Goal: Task Accomplishment & Management: Manage account settings

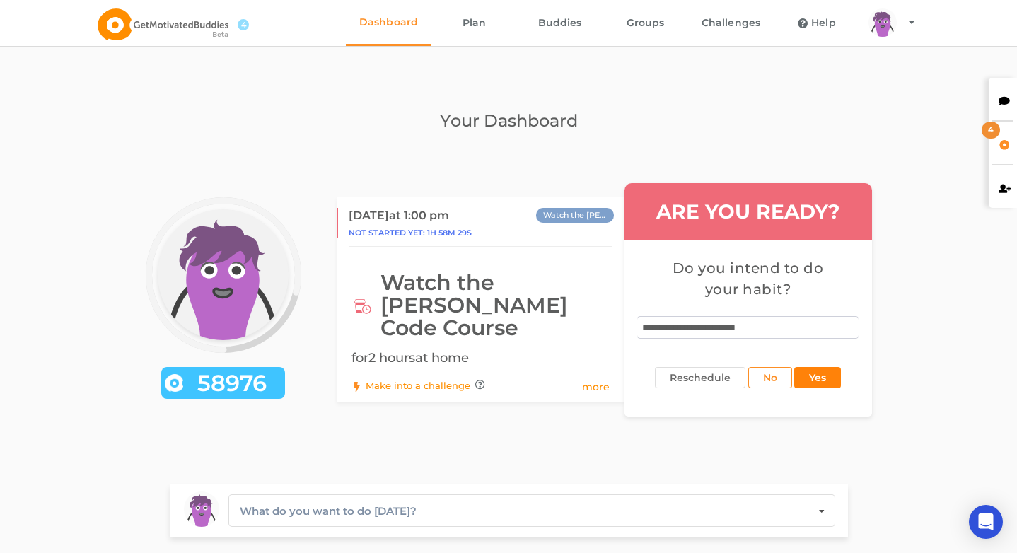
type textarea "**********"
click at [836, 367] on button "Yes" at bounding box center [817, 377] width 47 height 21
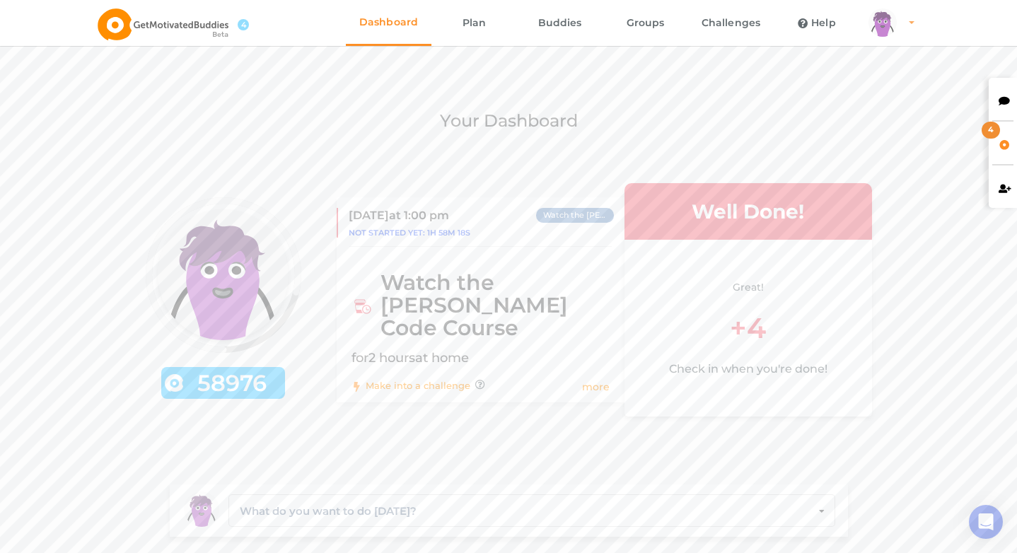
click at [893, 23] on div "arms Created with Sketch. legs Created with Sketch. hairs/back/hair14 Created w…" at bounding box center [882, 22] width 28 height 28
click at [893, 65] on link "Profile" at bounding box center [909, 63] width 98 height 32
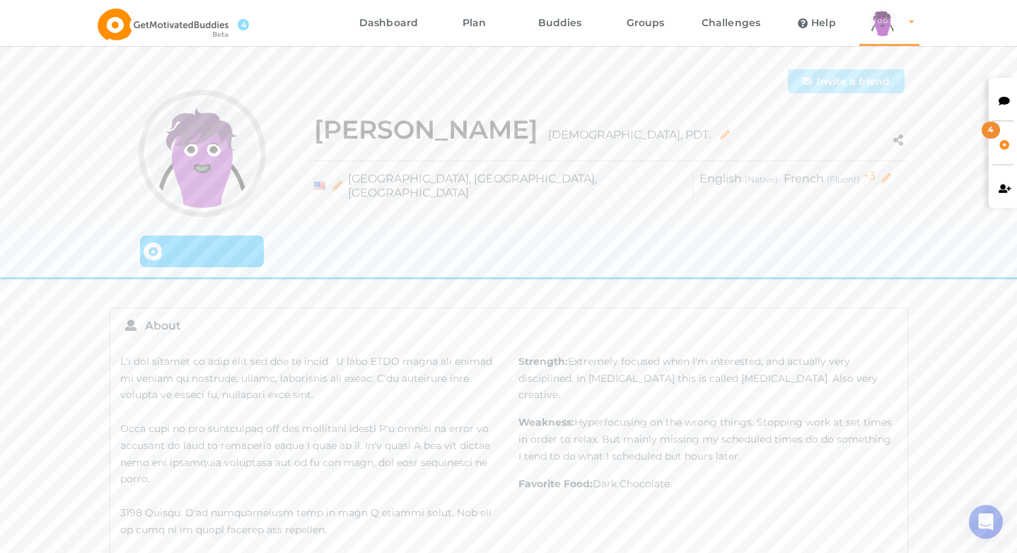
click at [888, 33] on div "arms Created with Sketch. legs Created with Sketch. hairs/back/hair14 Created w…" at bounding box center [882, 22] width 28 height 28
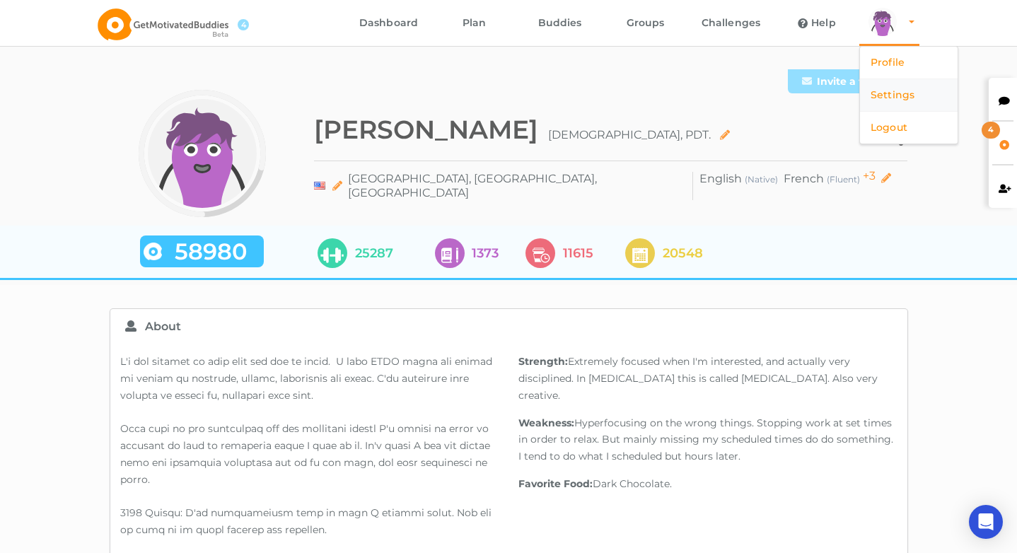
click at [885, 93] on link "Settings" at bounding box center [909, 95] width 98 height 32
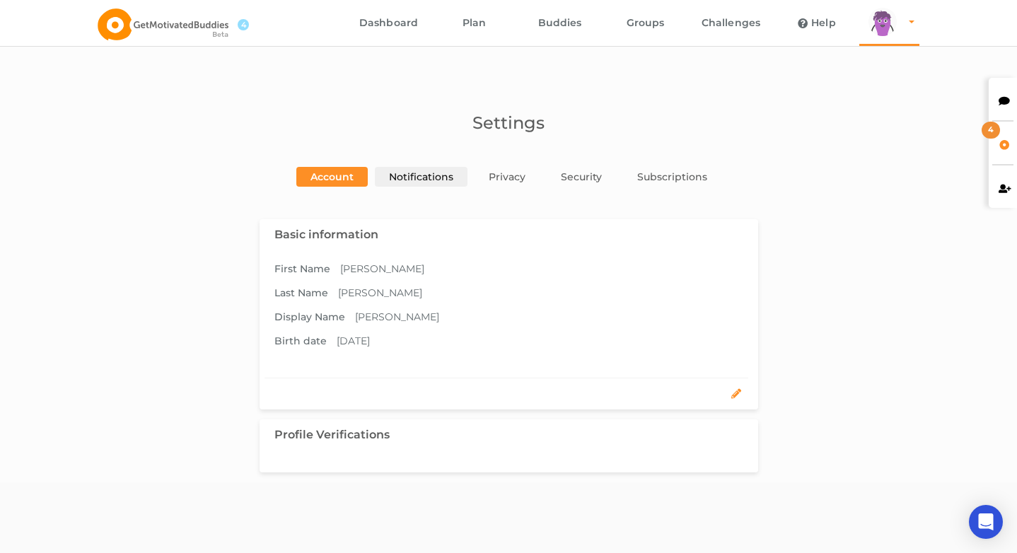
click at [453, 167] on link "Notifications" at bounding box center [421, 177] width 93 height 20
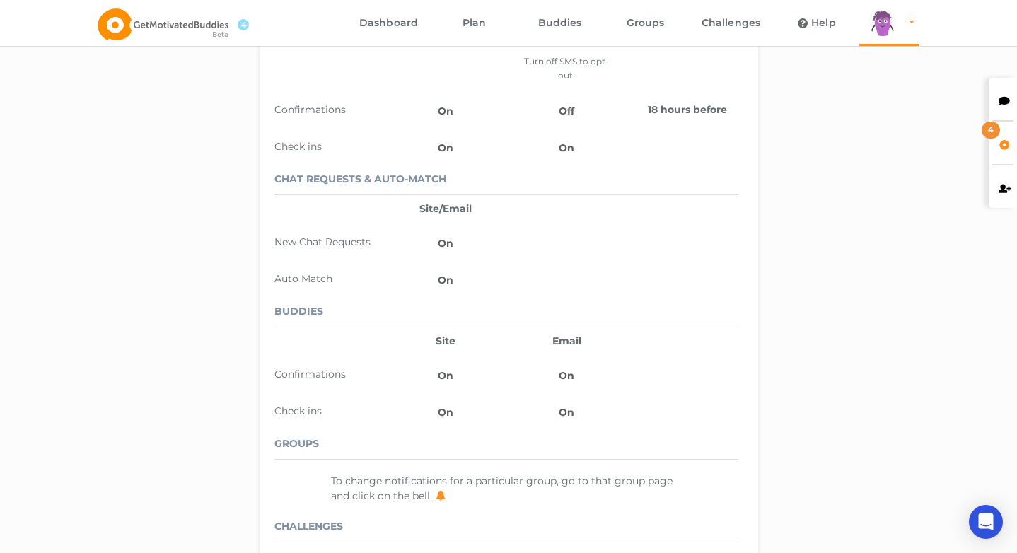
scroll to position [496, 0]
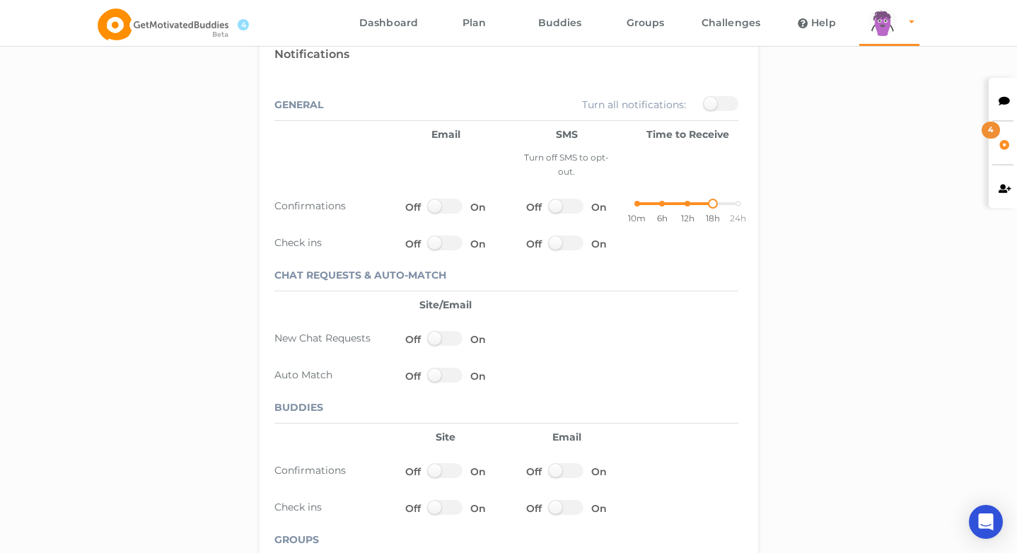
scroll to position [314, 0]
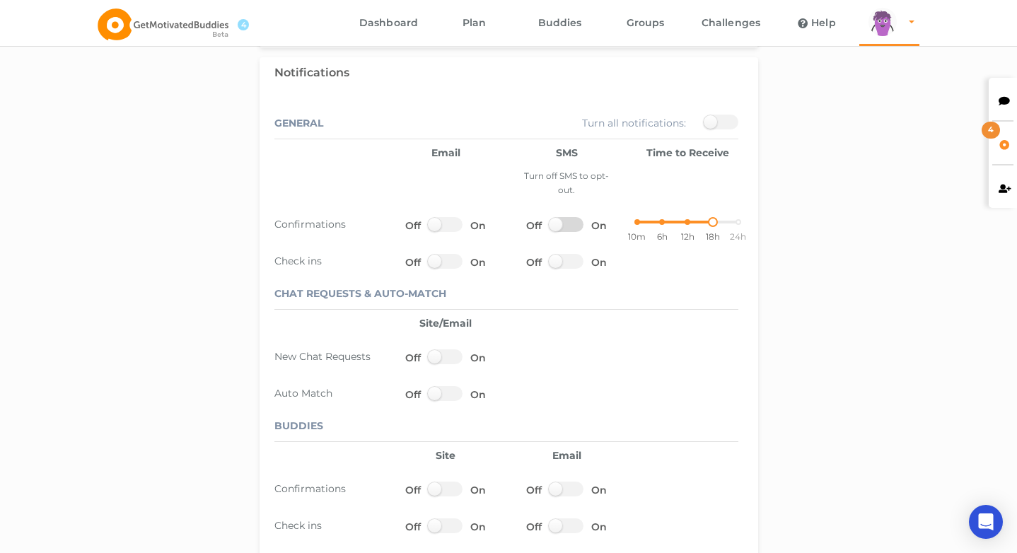
click at [561, 217] on label at bounding box center [566, 224] width 35 height 15
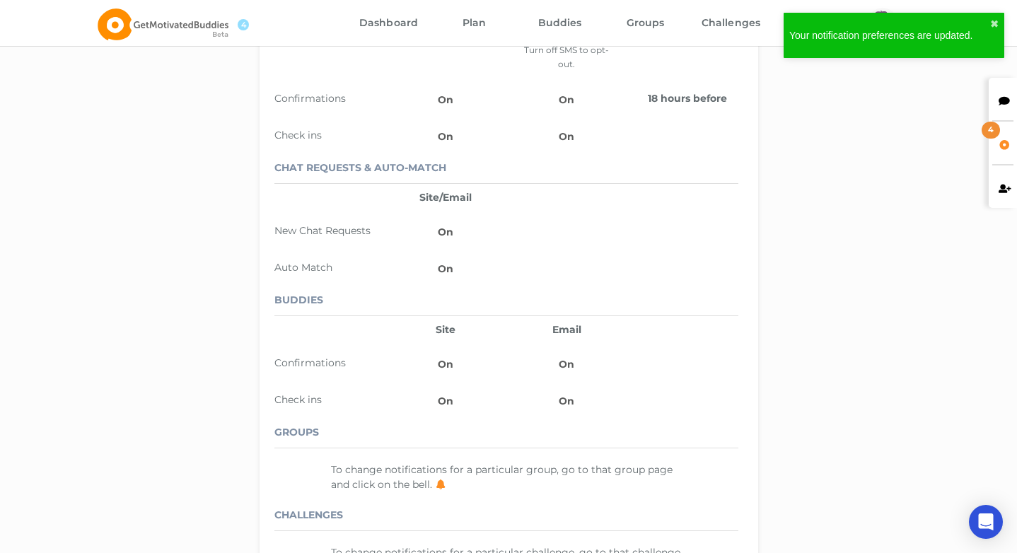
scroll to position [496, 0]
